Goal: Use online tool/utility: Use online tool/utility

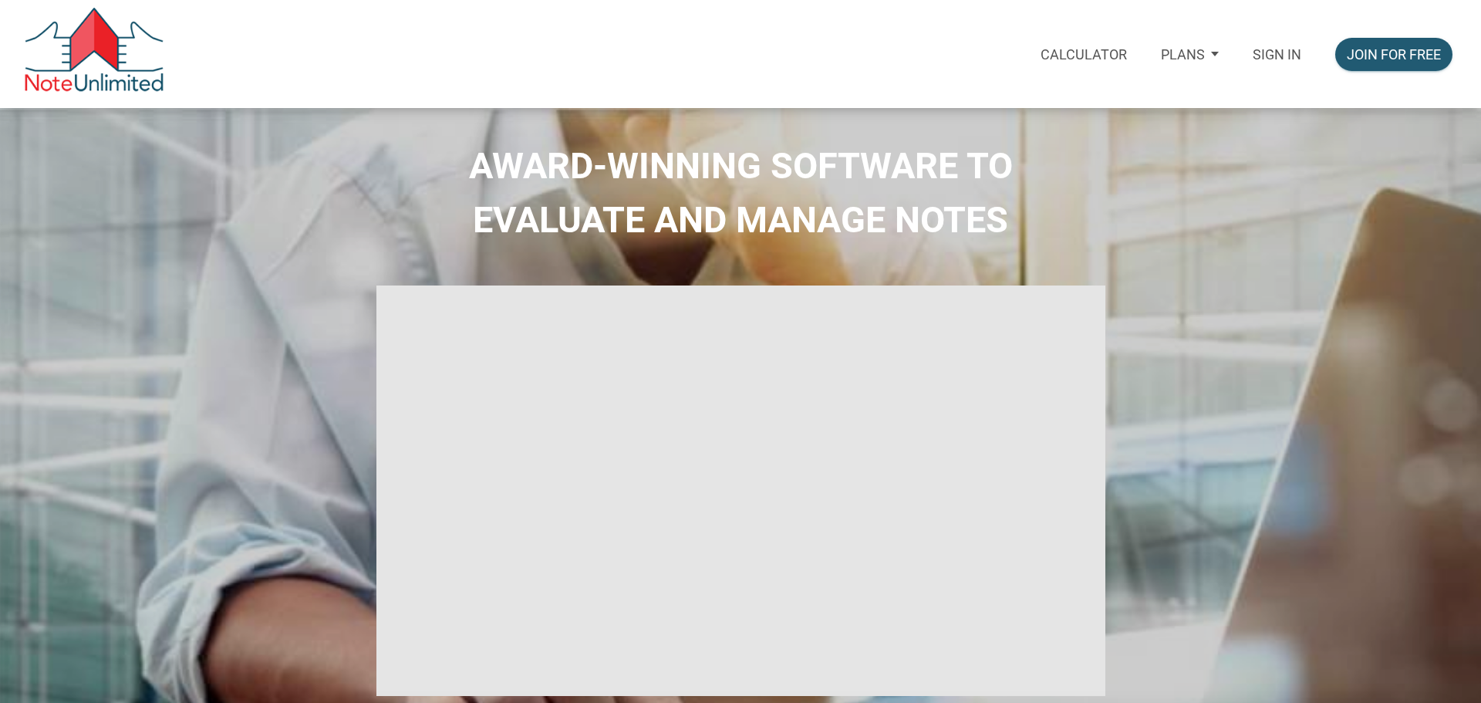
select select
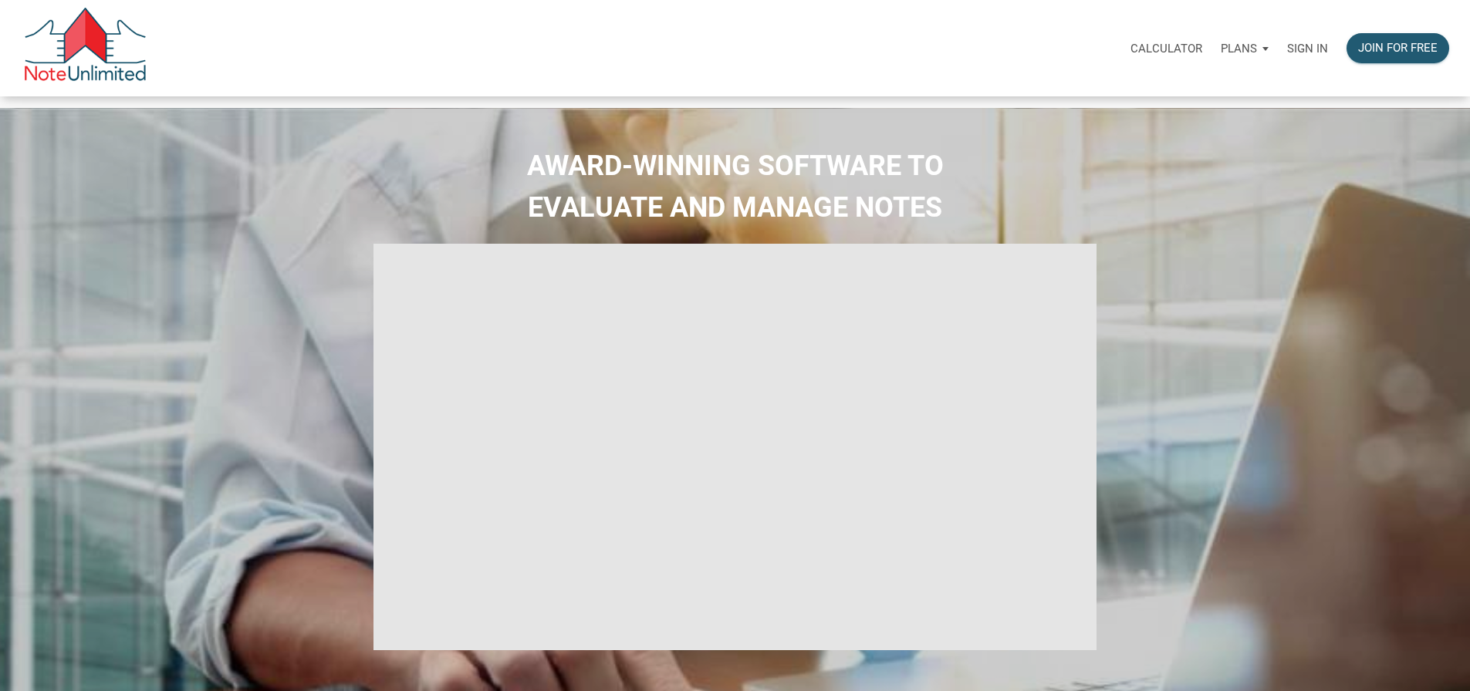
type input "Introduction to new features"
select select
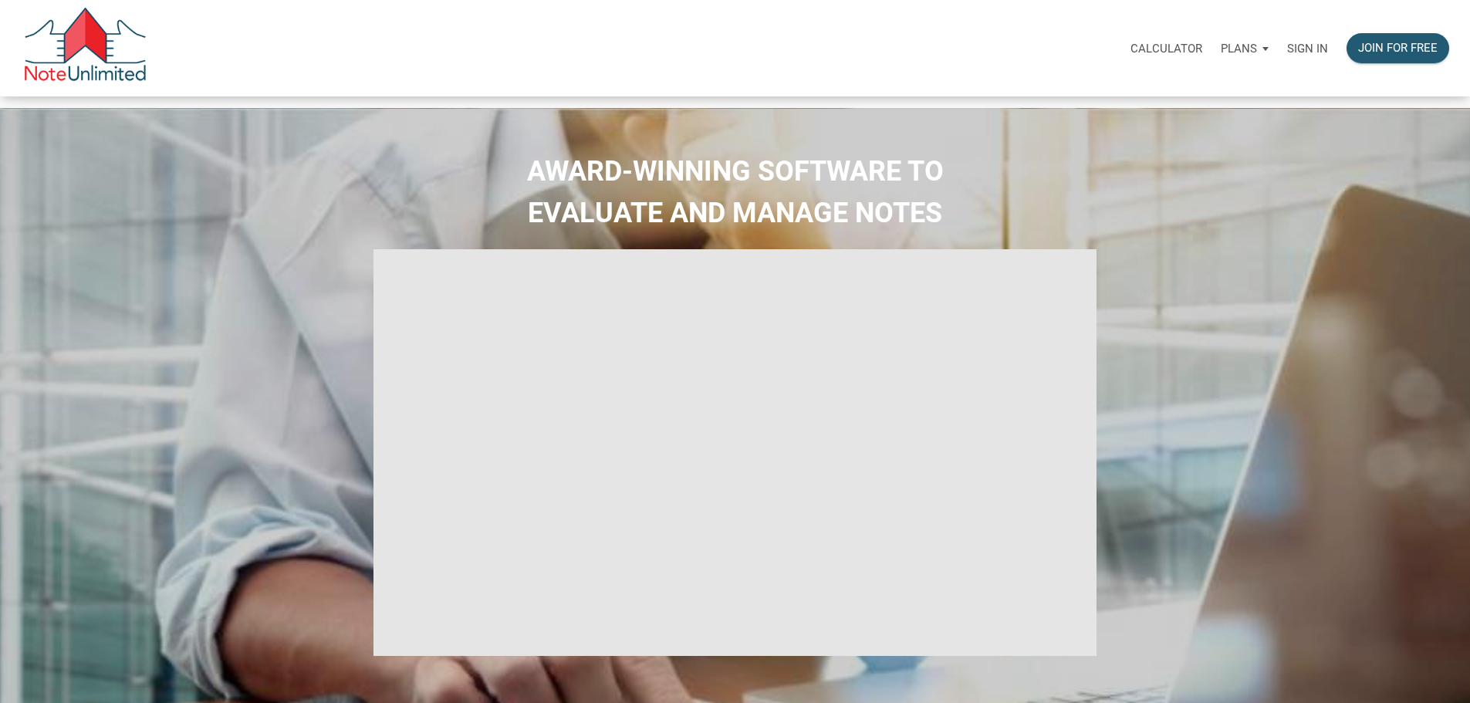
click at [1287, 56] on p "Sign in" at bounding box center [1307, 49] width 41 height 14
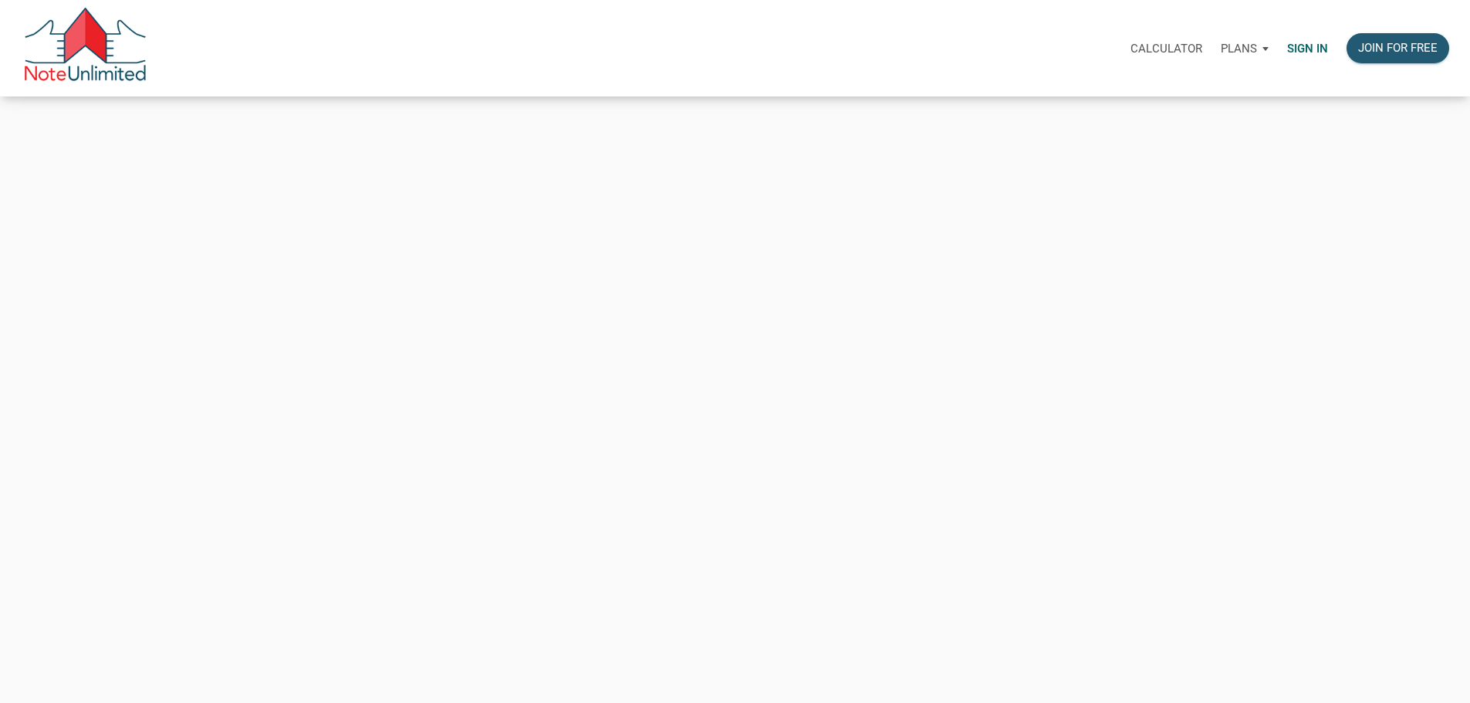
type input "[PERSON_NAME][EMAIL_ADDRESS][DOMAIN_NAME]"
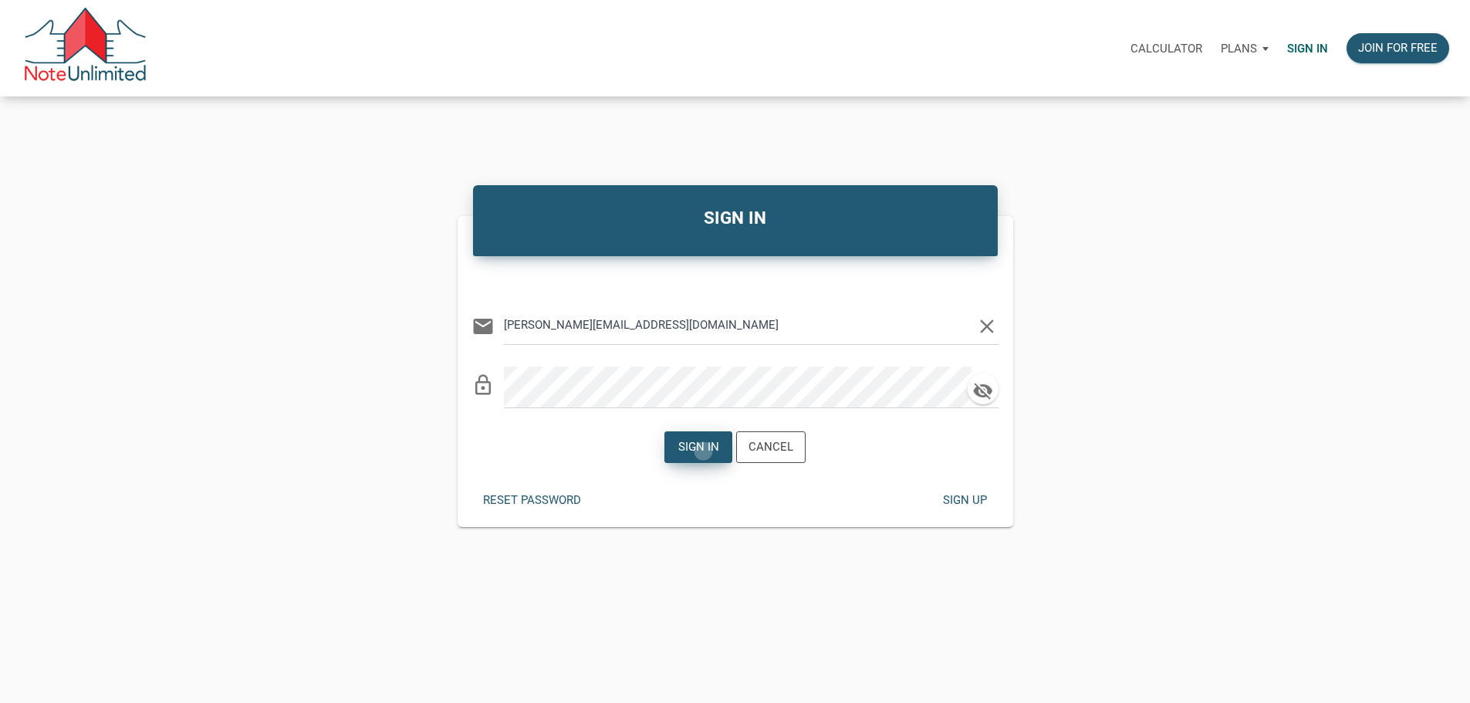
click at [696, 456] on div "Sign in" at bounding box center [698, 447] width 41 height 18
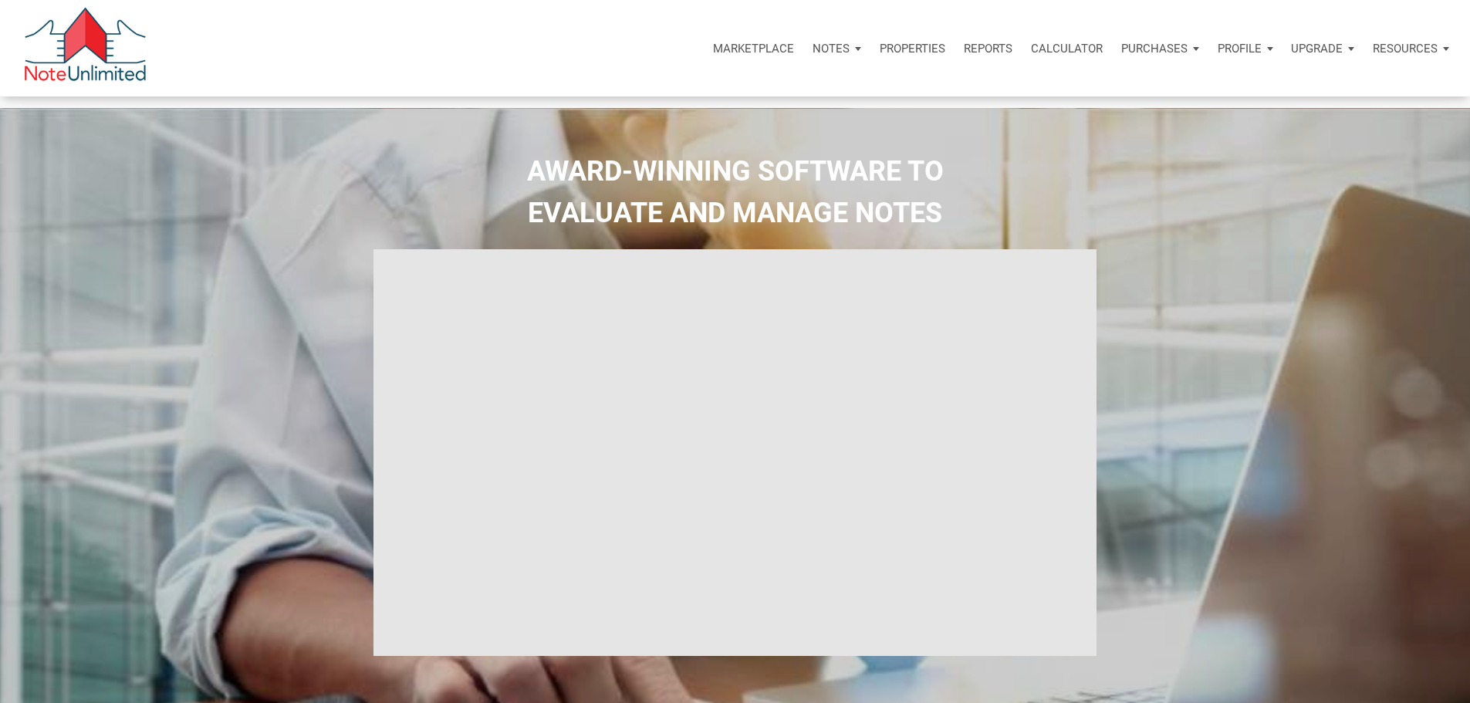
type input "Introduction to new features"
select select
click at [1022, 43] on div "Calculator" at bounding box center [1067, 48] width 90 height 46
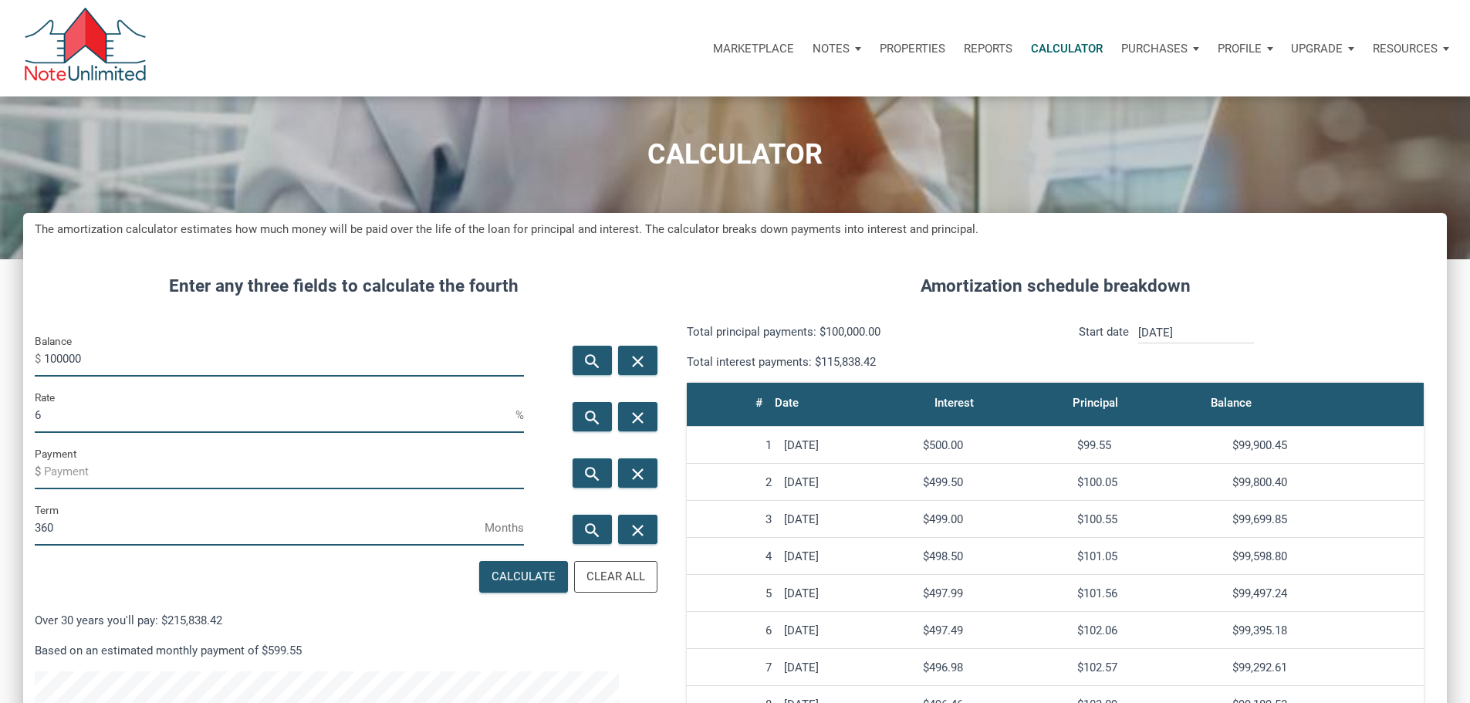
scroll to position [69, 0]
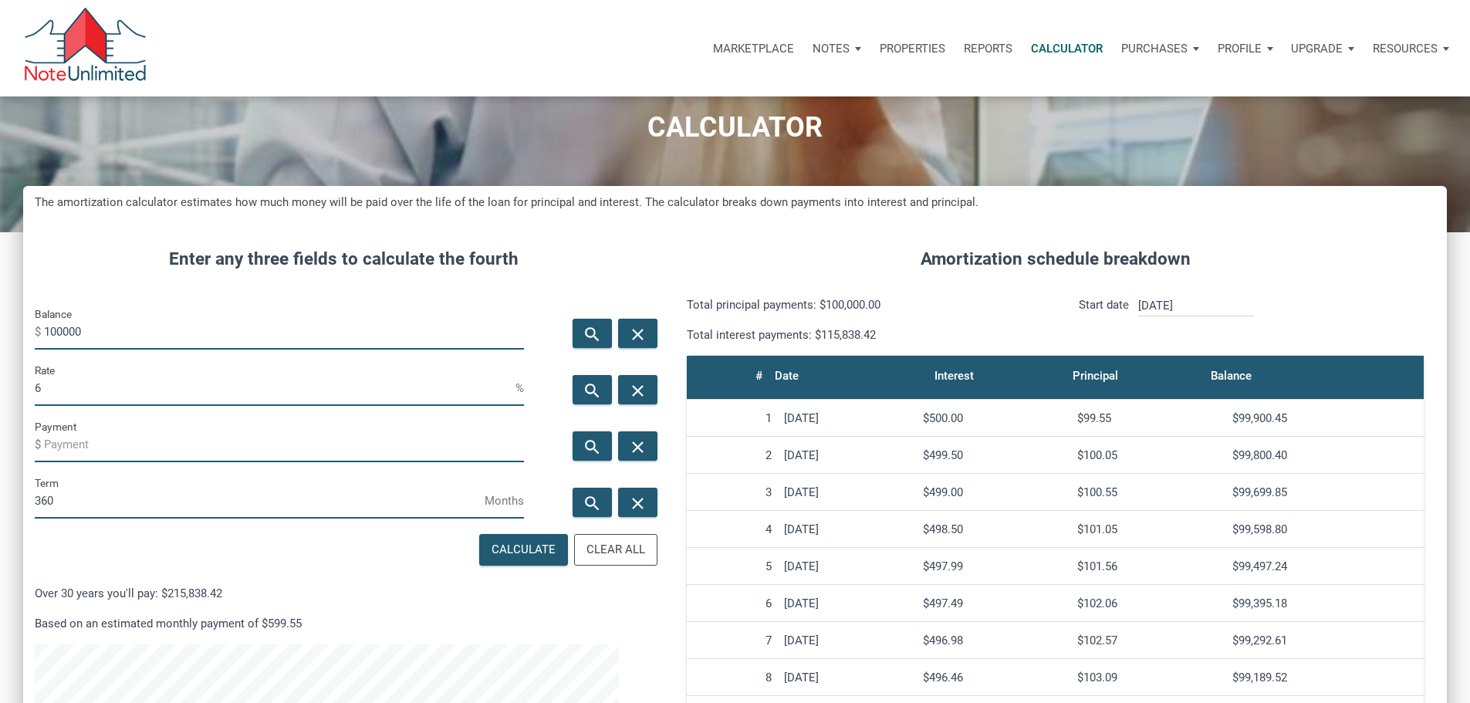
drag, startPoint x: 153, startPoint y: 359, endPoint x: 0, endPoint y: 350, distance: 153.0
click at [0, 350] on div "CALCULATOR The amortization calculator estimates how much money will be paid ov…" at bounding box center [735, 536] width 1470 height 995
drag, startPoint x: 95, startPoint y: 422, endPoint x: 39, endPoint y: 416, distance: 56.7
click at [39, 416] on div "Enter any three fields to calculate the fourth Balance $ search close Rate 6 % …" at bounding box center [343, 629] width 640 height 812
type input "7"
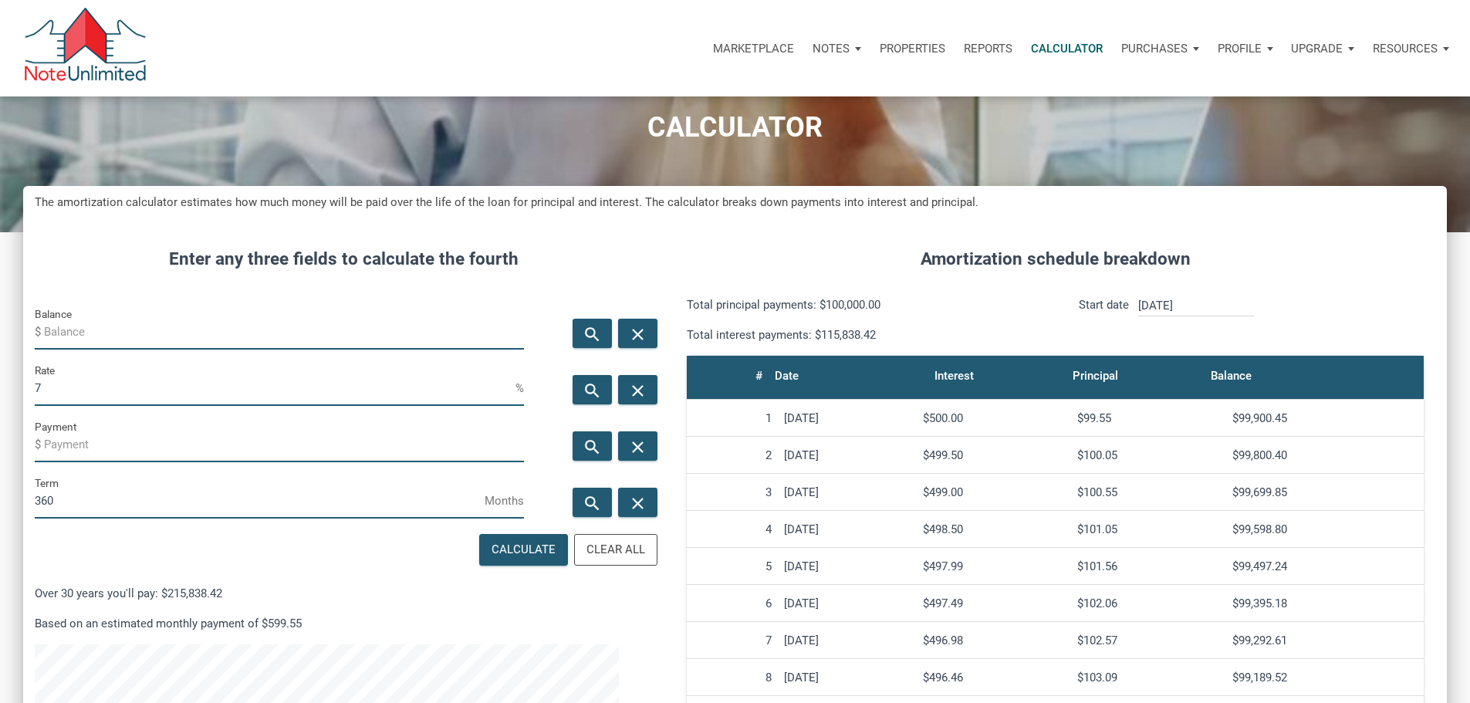
click at [125, 462] on input "Payment" at bounding box center [284, 444] width 480 height 35
type input "1500"
click at [491, 559] on div "Calculate" at bounding box center [523, 550] width 64 height 18
type input "225461.35"
type input "-1500"
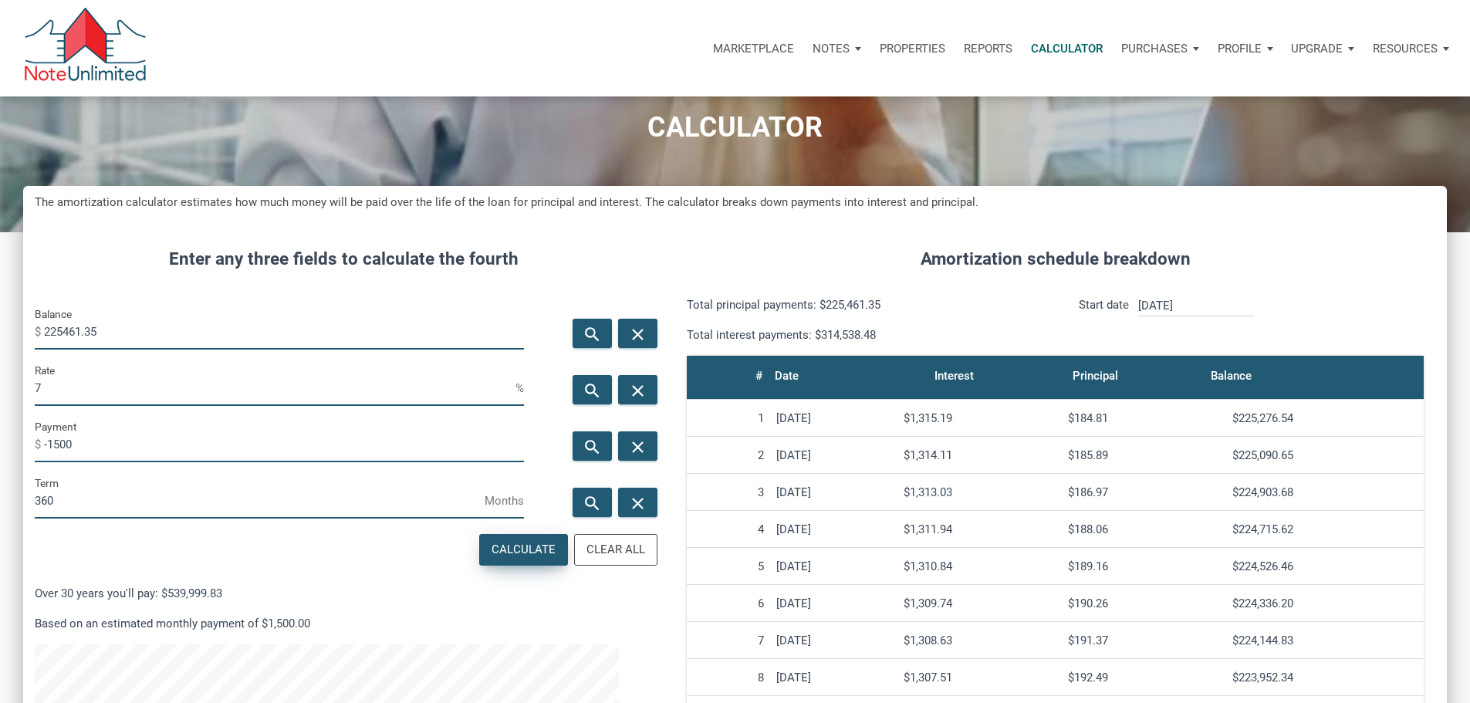
scroll to position [944, 1400]
